Goal: Information Seeking & Learning: Find specific fact

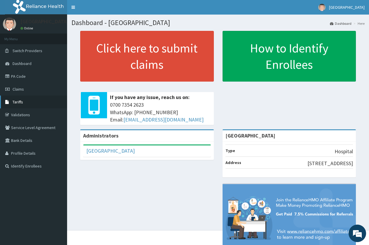
click at [36, 103] on link "Tariffs" at bounding box center [33, 102] width 67 height 13
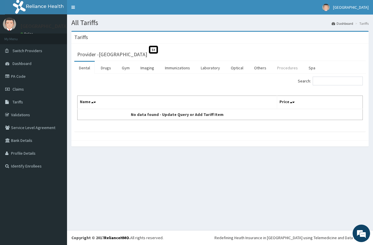
click at [282, 68] on link "Procedures" at bounding box center [288, 68] width 30 height 12
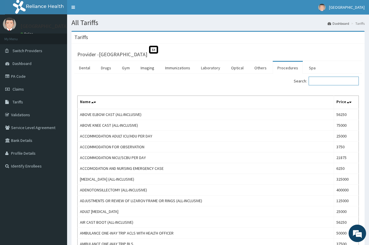
click at [327, 80] on input "Search:" at bounding box center [333, 81] width 50 height 9
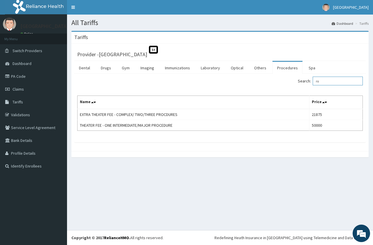
type input "r"
type input "[PERSON_NAME]"
